Goal: Information Seeking & Learning: Learn about a topic

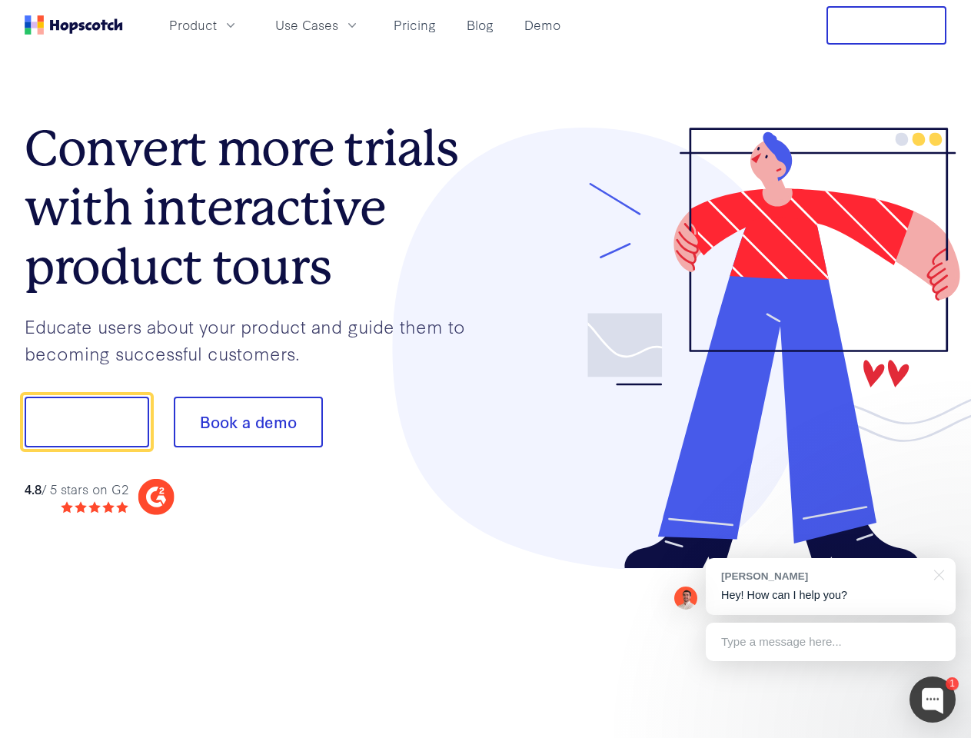
click at [486, 369] on div at bounding box center [716, 349] width 461 height 442
click at [217, 25] on span "Product" at bounding box center [193, 24] width 48 height 19
click at [338, 25] on span "Use Cases" at bounding box center [306, 24] width 63 height 19
click at [887, 25] on button "Free Trial" at bounding box center [887, 25] width 120 height 38
click at [86, 422] on button "Show me!" at bounding box center [87, 422] width 125 height 51
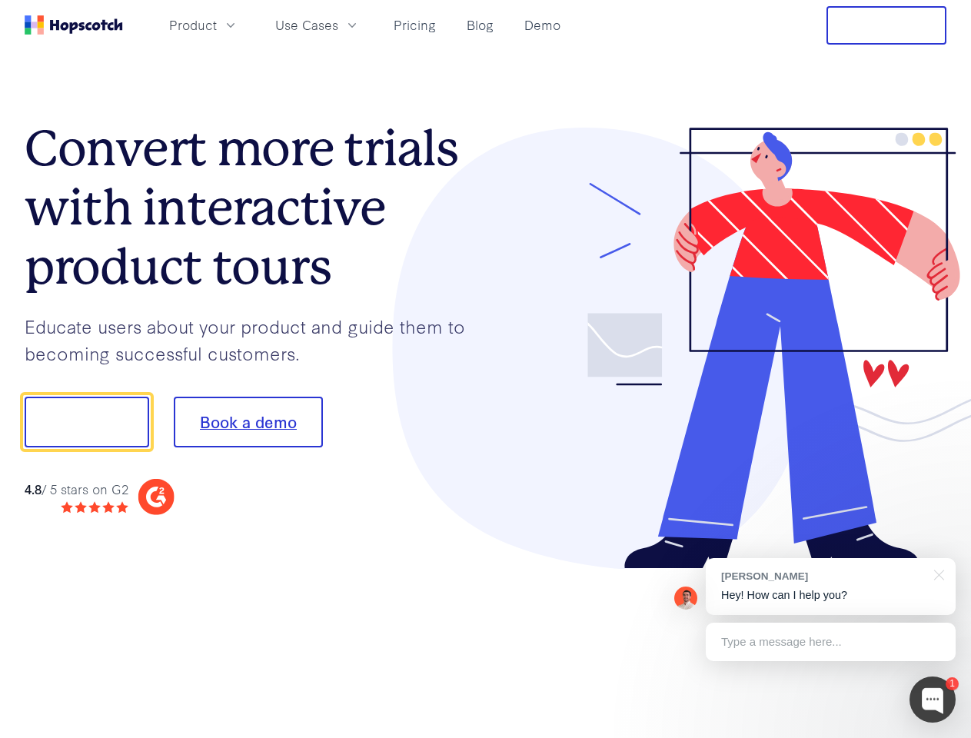
click at [248, 422] on button "Book a demo" at bounding box center [248, 422] width 149 height 51
click at [933, 700] on div at bounding box center [933, 700] width 46 height 46
click at [831, 587] on div "[PERSON_NAME] Hey! How can I help you?" at bounding box center [831, 586] width 250 height 57
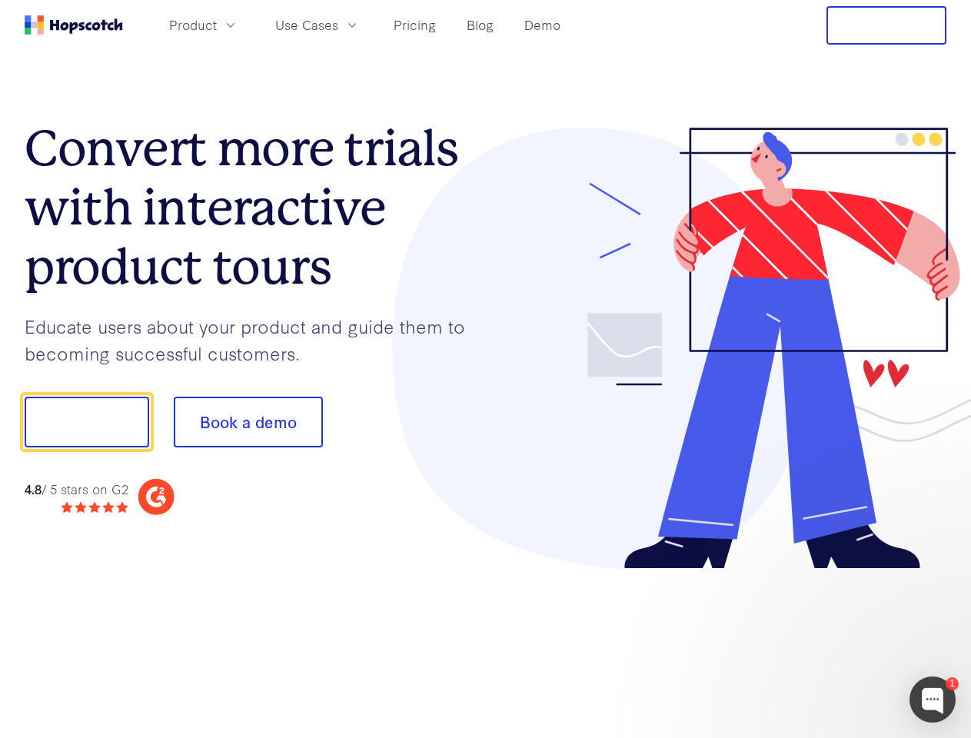
click at [937, 574] on div at bounding box center [812, 420] width 288 height 513
click at [831, 642] on div at bounding box center [812, 523] width 288 height 307
